Goal: Task Accomplishment & Management: Manage account settings

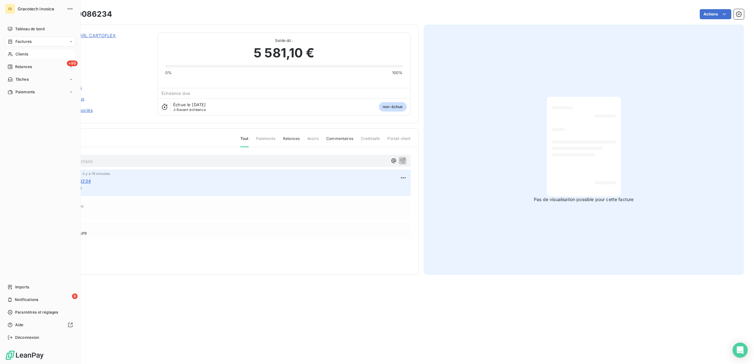
click at [24, 51] on span "Clients" at bounding box center [21, 54] width 13 height 6
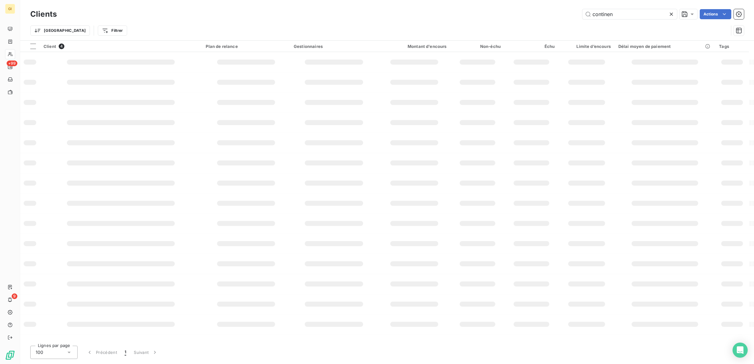
drag, startPoint x: 625, startPoint y: 14, endPoint x: 442, endPoint y: 28, distance: 183.2
click at [455, 26] on div "Clients continen Actions Trier Filtrer" at bounding box center [387, 24] width 714 height 33
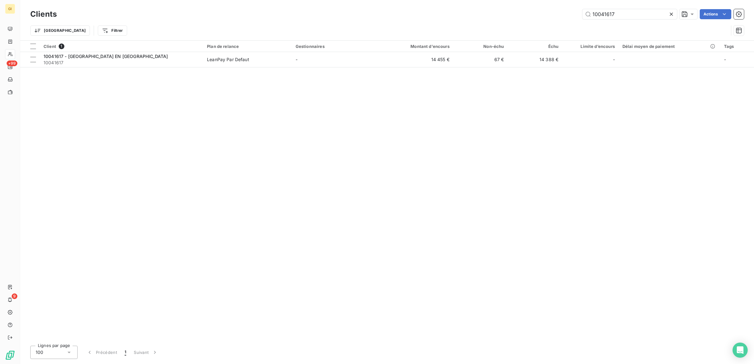
type input "10041617"
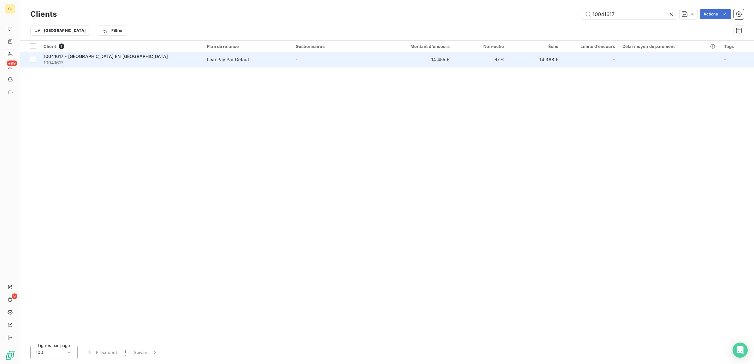
click at [349, 58] on td "-" at bounding box center [336, 59] width 89 height 15
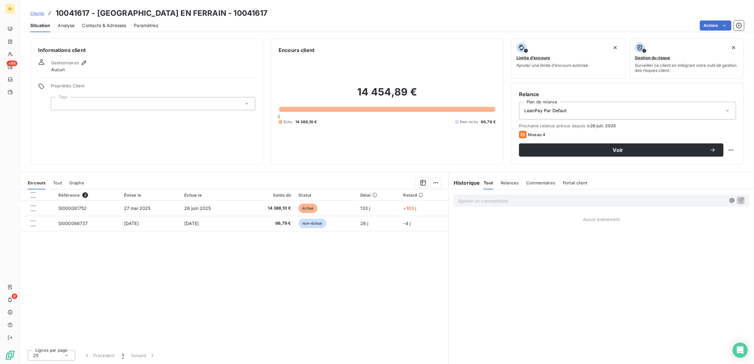
click at [101, 22] on span "Contacts & Adresses" at bounding box center [104, 25] width 44 height 6
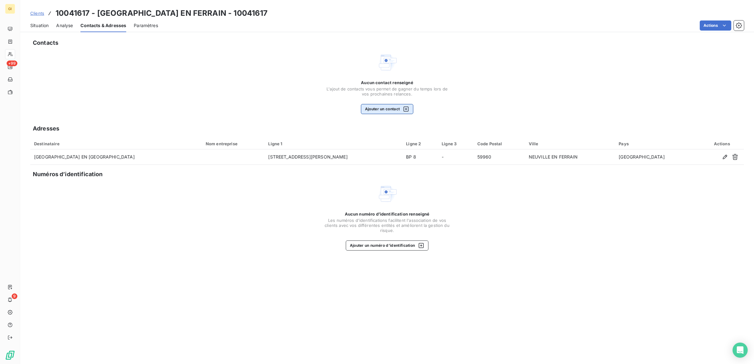
click at [367, 109] on button "Ajouter un contact" at bounding box center [387, 109] width 53 height 10
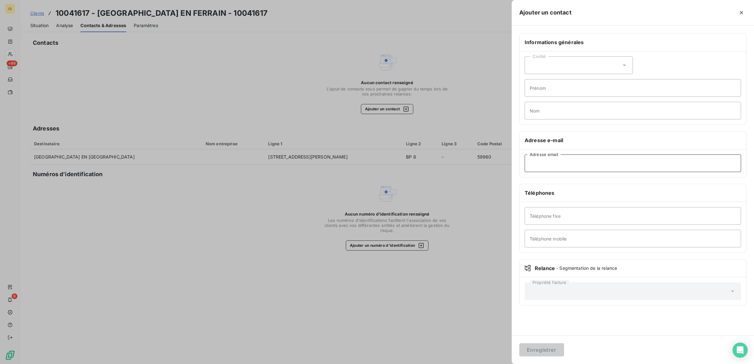
click at [632, 167] on input "Adresse email" at bounding box center [633, 164] width 216 height 18
paste input "[EMAIL_ADDRESS][DOMAIN_NAME]"
type input "[EMAIL_ADDRESS][DOMAIN_NAME]"
click at [539, 349] on button "Enregistrer" at bounding box center [541, 350] width 45 height 13
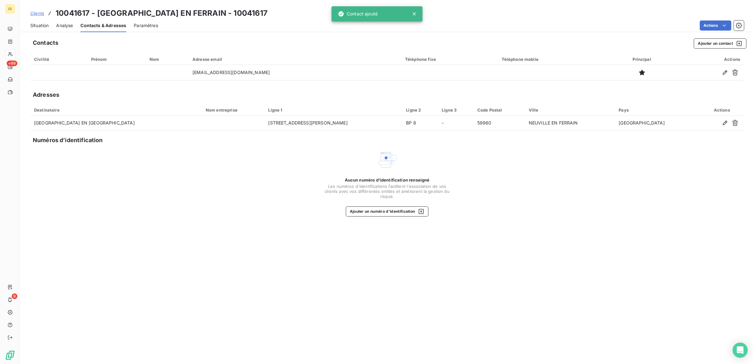
click at [38, 24] on span "Situation" at bounding box center [39, 25] width 18 height 6
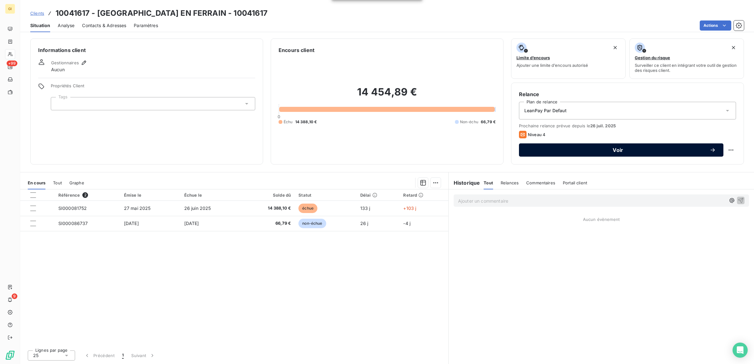
click at [570, 153] on button "Voir" at bounding box center [621, 150] width 204 height 13
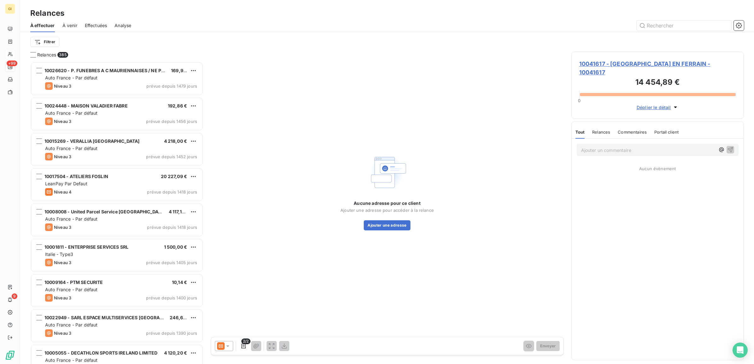
scroll to position [297, 167]
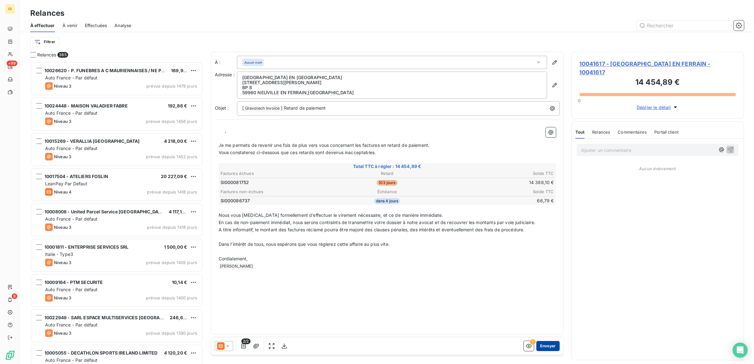
click at [553, 344] on button "Envoyer" at bounding box center [547, 346] width 23 height 10
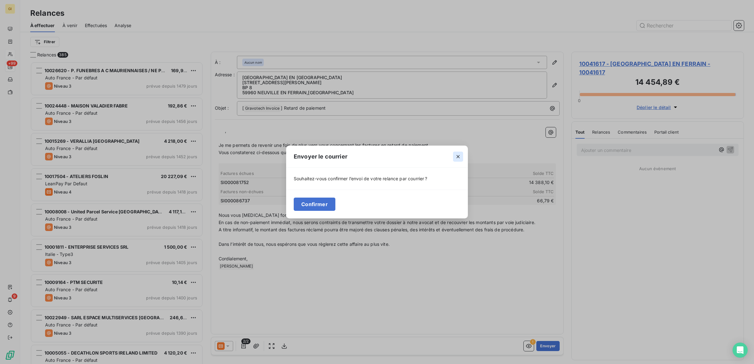
click at [458, 155] on icon "button" at bounding box center [458, 157] width 6 height 6
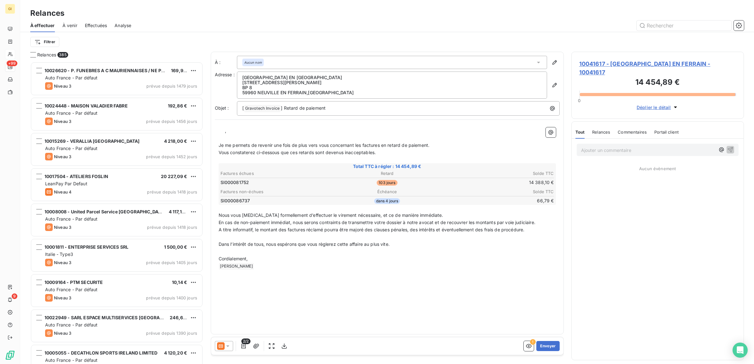
click at [225, 347] on icon at bounding box center [228, 346] width 6 height 6
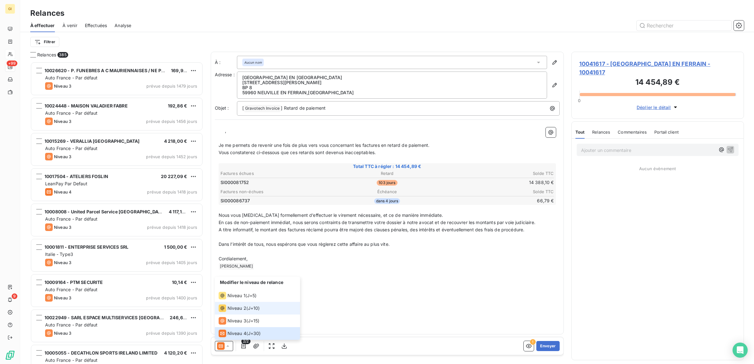
click at [233, 308] on span "Niveau 2" at bounding box center [236, 308] width 19 height 6
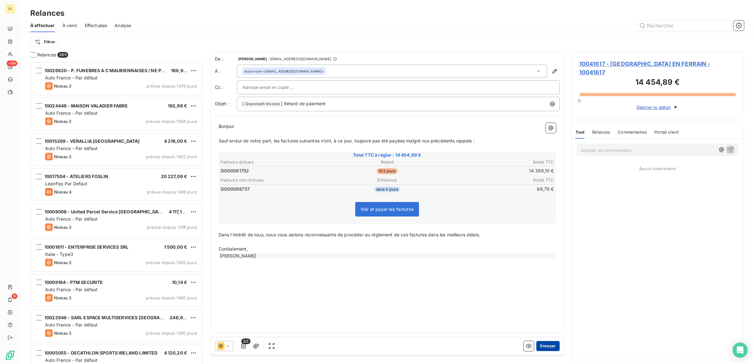
click at [554, 345] on button "Envoyer" at bounding box center [547, 346] width 23 height 10
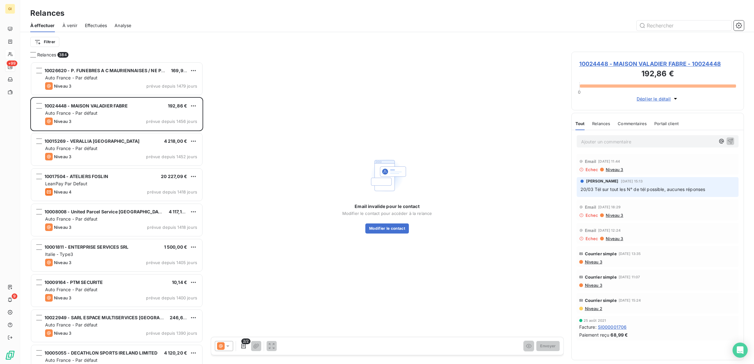
click at [608, 61] on span "10024448 - MAISON VALADIER FABRE - 10024448" at bounding box center [657, 64] width 157 height 9
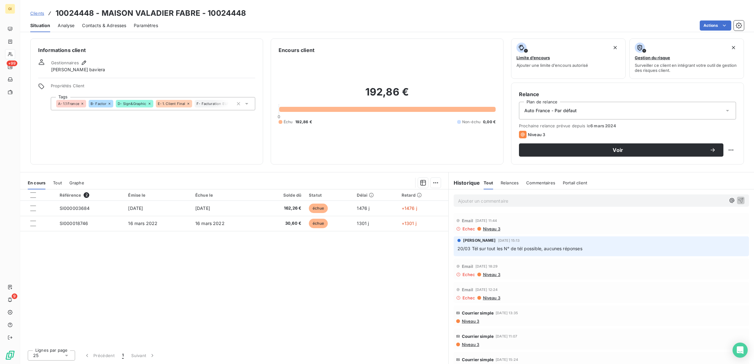
click at [65, 11] on h3 "10024448 - MAISON VALADIER FABRE - 10024448" at bounding box center [151, 13] width 191 height 11
copy h3 "10024448"
click at [36, 12] on span "Clients" at bounding box center [37, 13] width 14 height 5
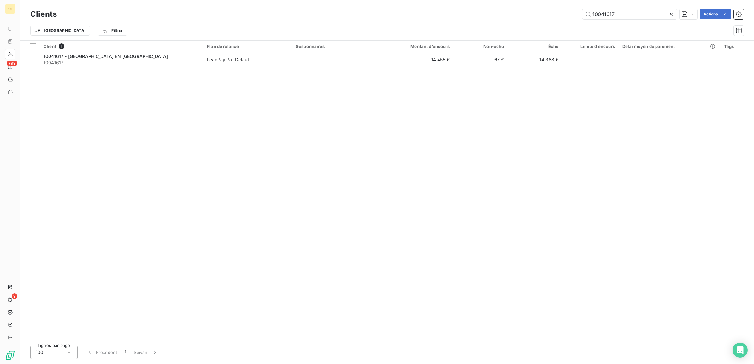
drag, startPoint x: 623, startPoint y: 17, endPoint x: 511, endPoint y: 26, distance: 112.7
click at [514, 26] on div "Clients 10041617 Actions Trier Filtrer" at bounding box center [387, 24] width 714 height 33
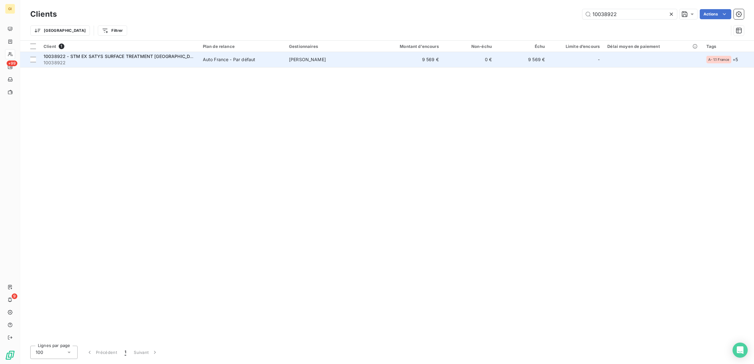
type input "10038922"
click at [229, 63] on td "Auto France - Par défaut" at bounding box center [242, 59] width 86 height 15
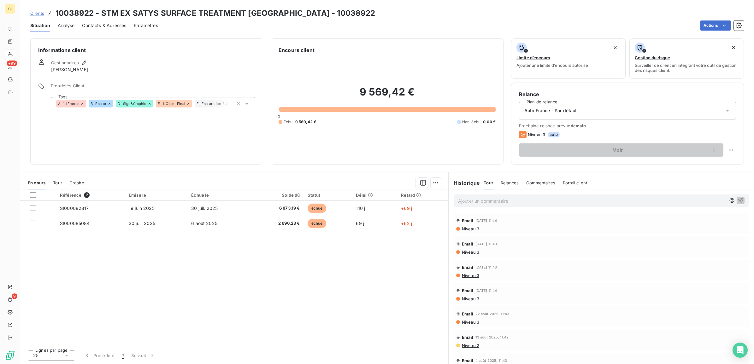
click at [36, 14] on span "Clients" at bounding box center [37, 13] width 14 height 5
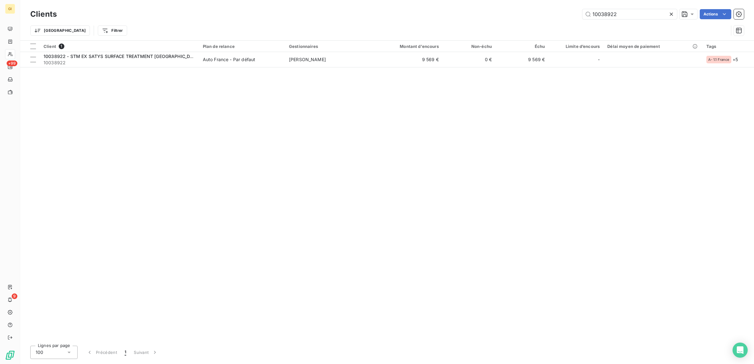
drag, startPoint x: 624, startPoint y: 13, endPoint x: 493, endPoint y: 15, distance: 130.9
click at [493, 15] on div "10038922 Actions" at bounding box center [403, 14] width 679 height 10
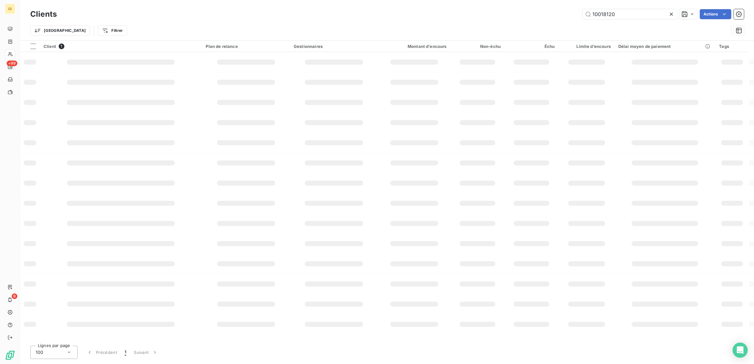
type input "10018120"
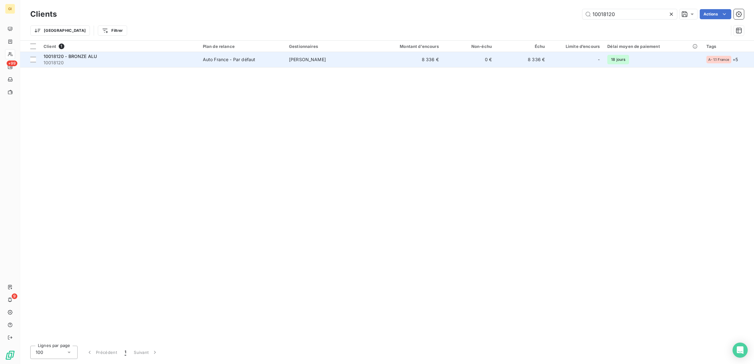
click at [234, 63] on td "Auto France - Par défaut" at bounding box center [242, 59] width 86 height 15
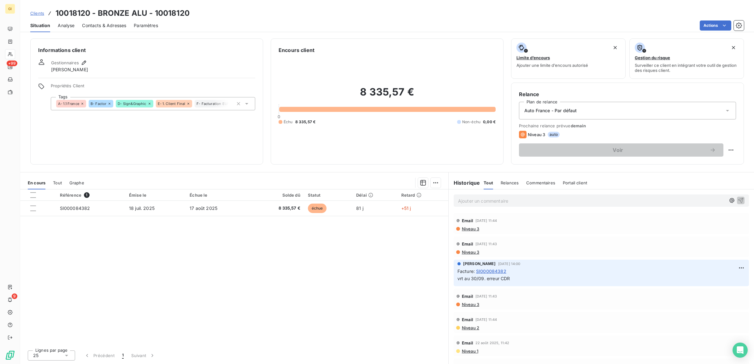
click at [104, 24] on span "Contacts & Adresses" at bounding box center [104, 25] width 44 height 6
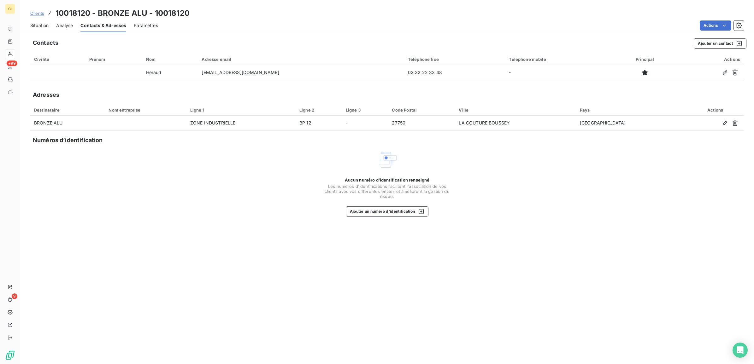
click at [34, 21] on div "Situation" at bounding box center [39, 25] width 18 height 13
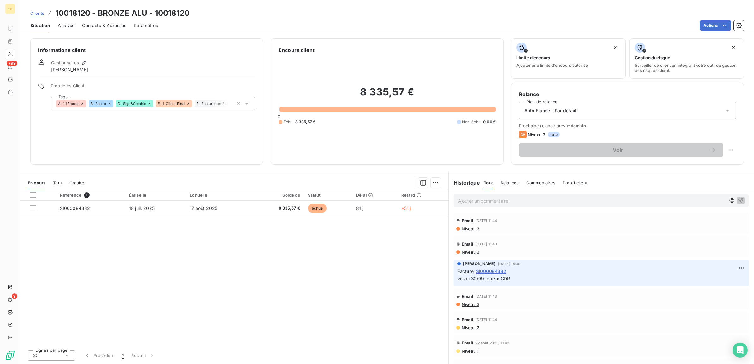
click at [495, 206] on div "Ajouter un commentaire ﻿" at bounding box center [601, 201] width 295 height 12
click at [494, 201] on p "Ajouter un commentaire ﻿" at bounding box center [591, 201] width 267 height 8
